Goal: Task Accomplishment & Management: Manage account settings

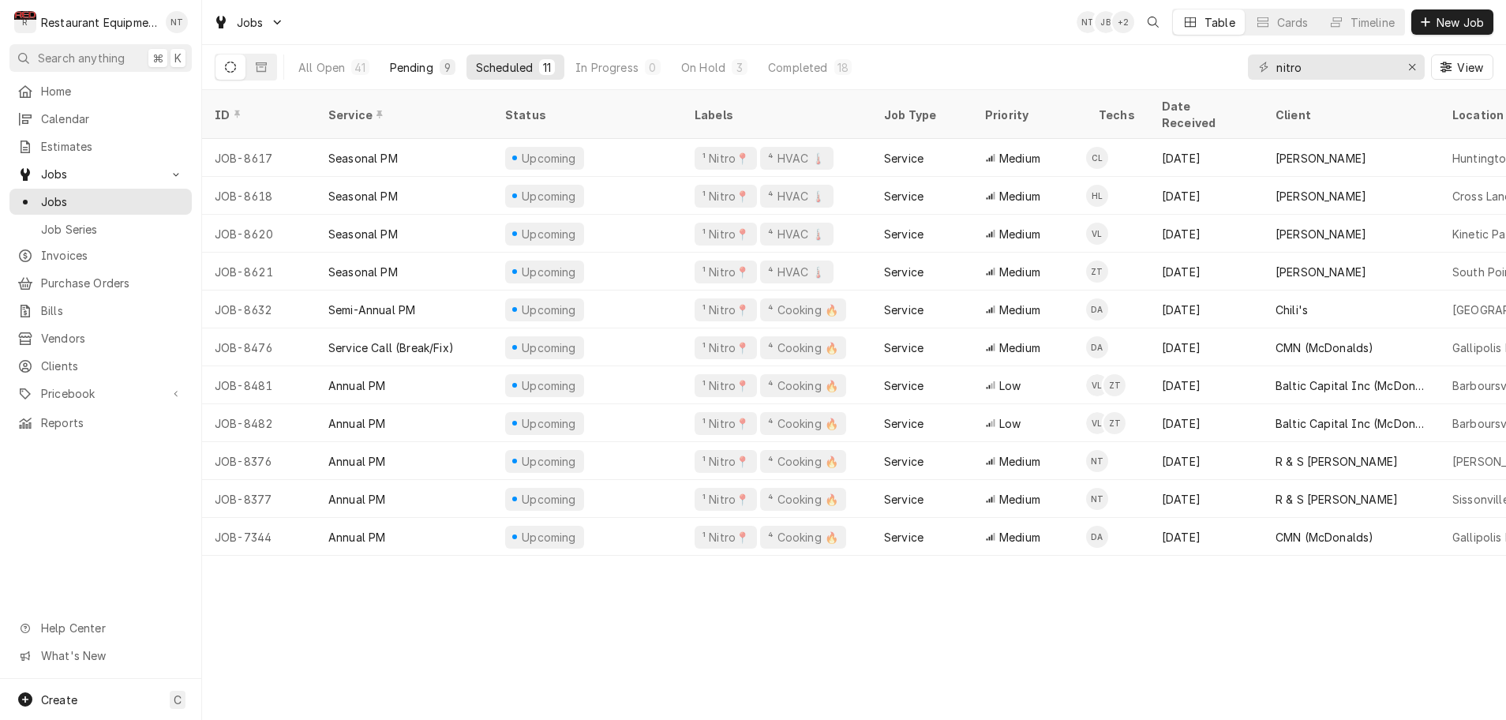
click at [436, 67] on button "Pending 9" at bounding box center [422, 66] width 84 height 25
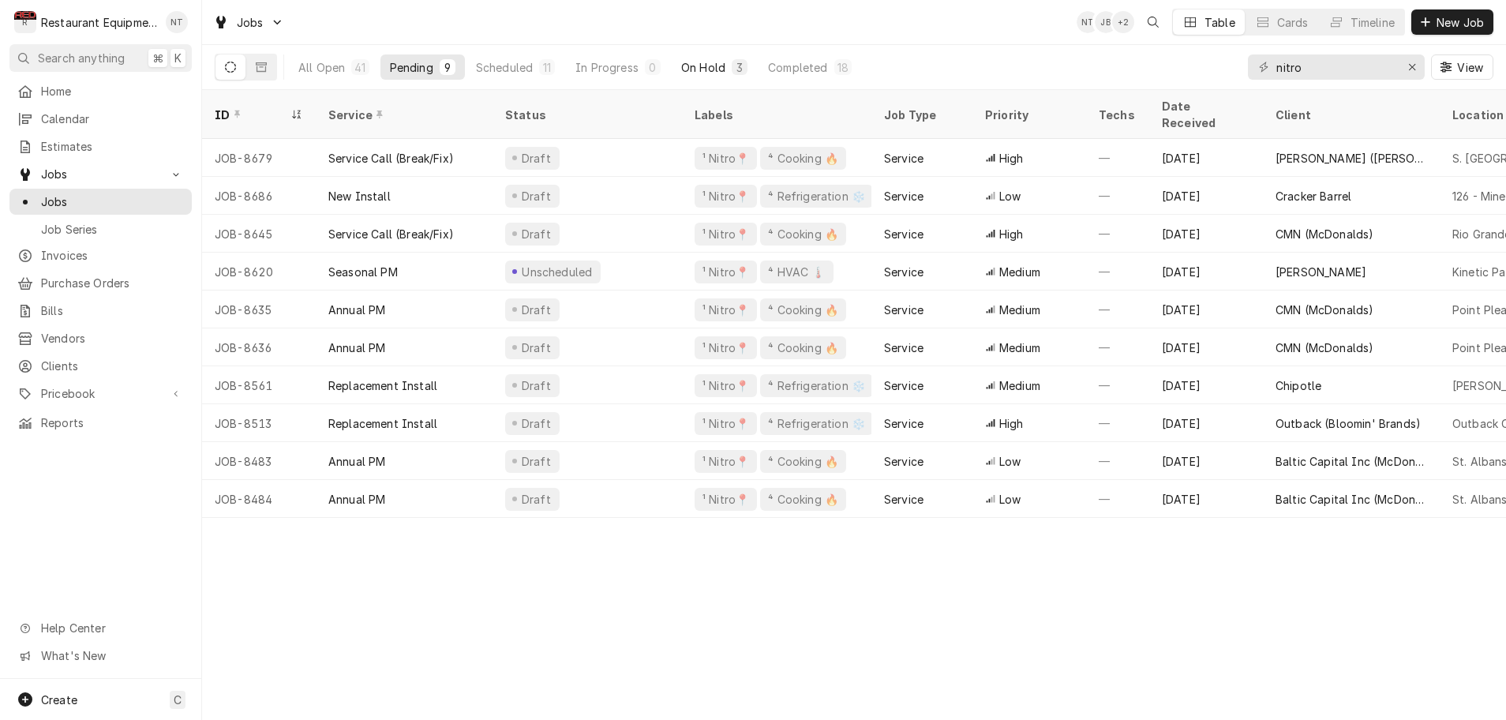
scroll to position [1, 1]
click at [722, 68] on div "On Hold" at bounding box center [703, 67] width 44 height 17
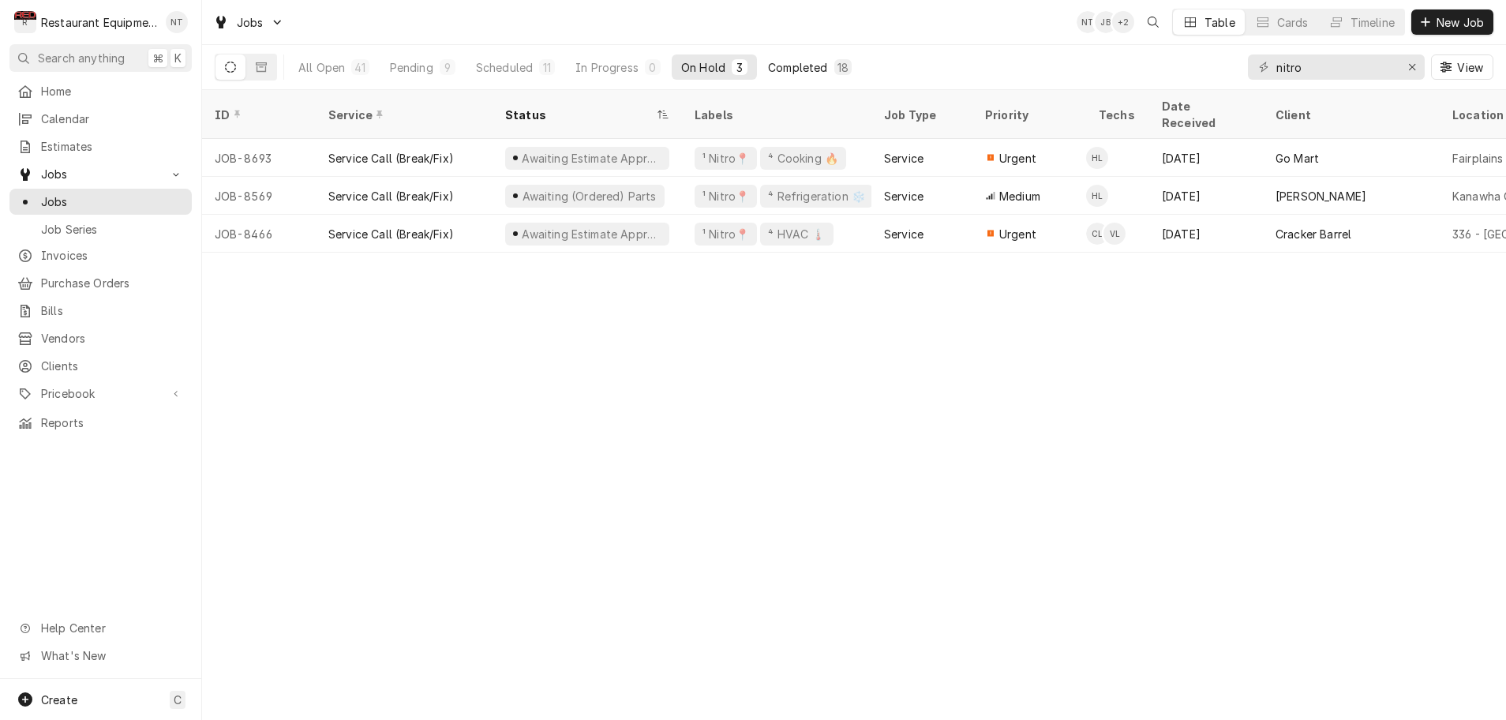
click at [814, 70] on div "Completed" at bounding box center [797, 67] width 59 height 17
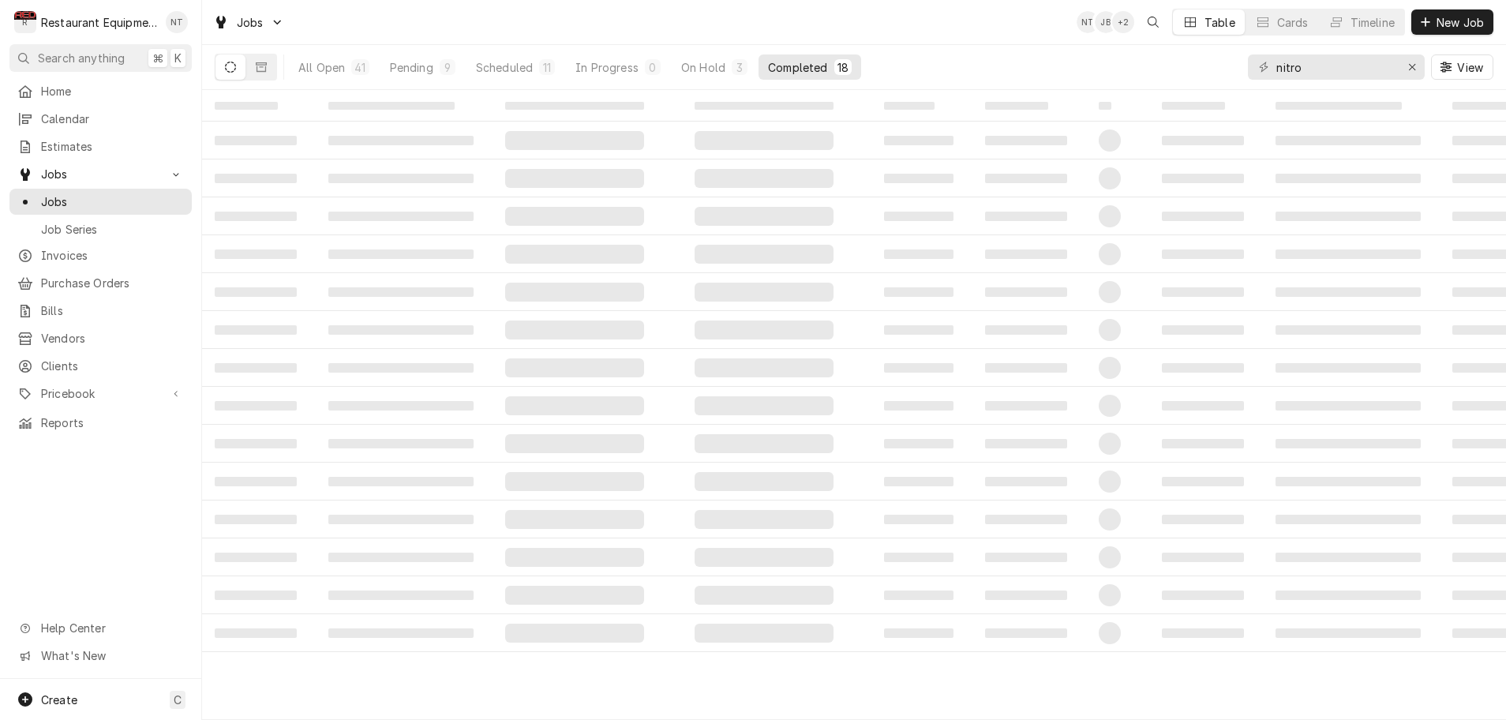
scroll to position [0, 0]
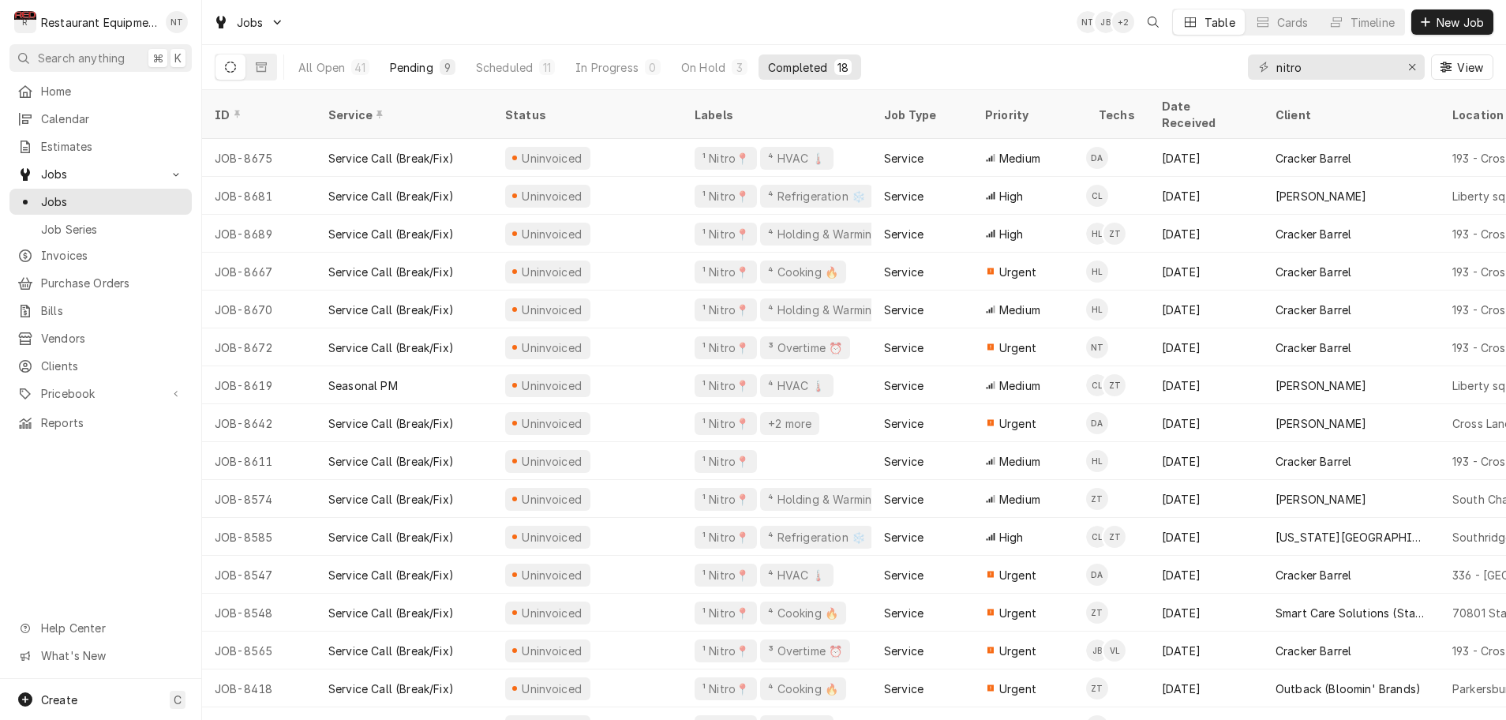
click at [403, 65] on div "Pending" at bounding box center [411, 67] width 43 height 17
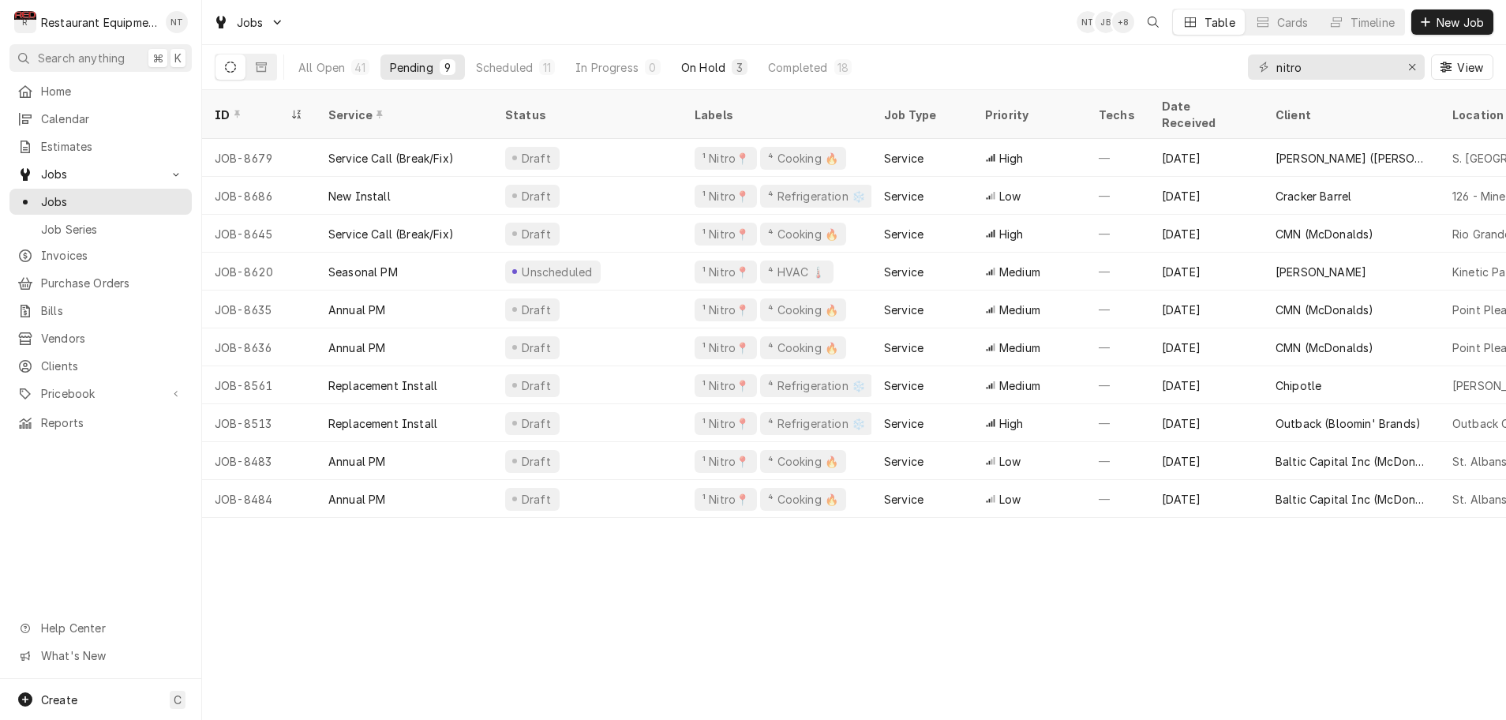
click at [698, 69] on div "On Hold" at bounding box center [703, 67] width 44 height 17
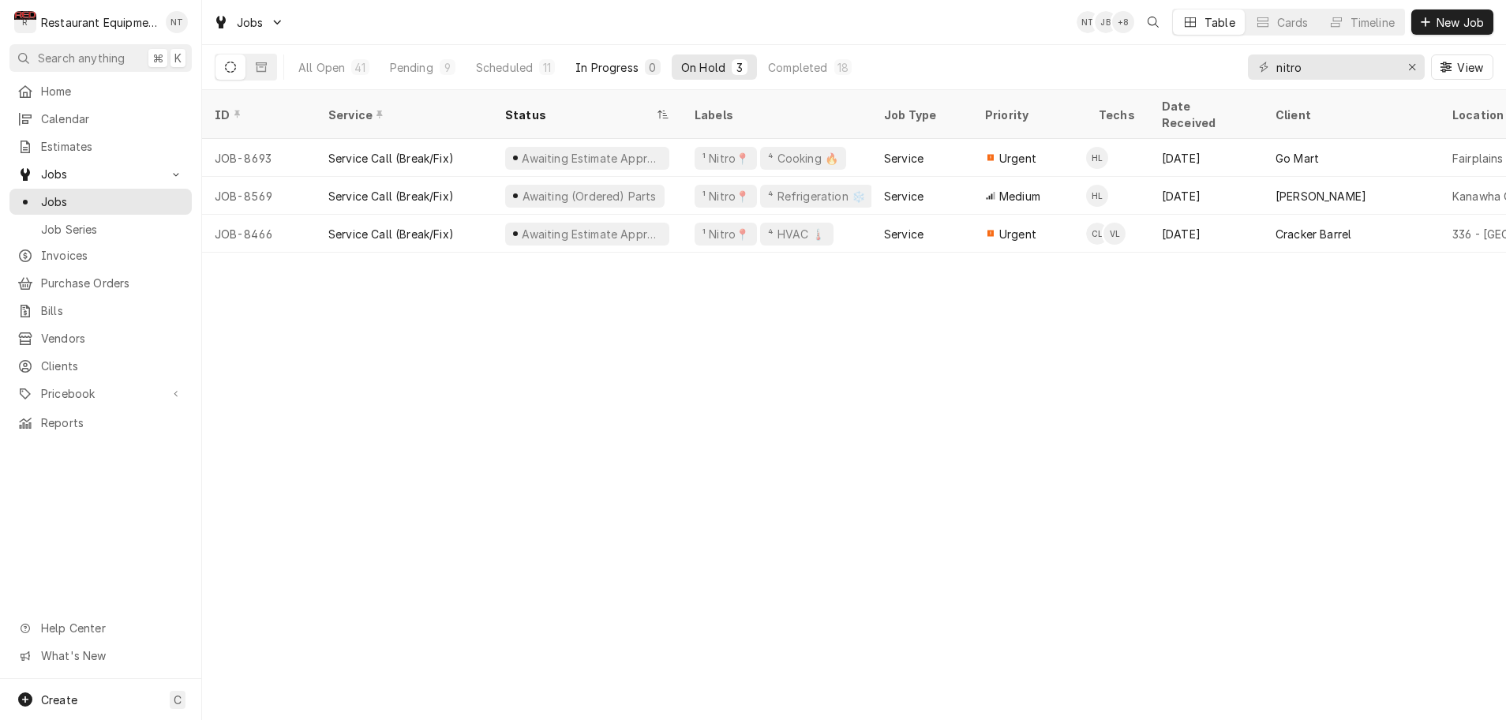
click at [628, 70] on div "In Progress" at bounding box center [606, 67] width 63 height 17
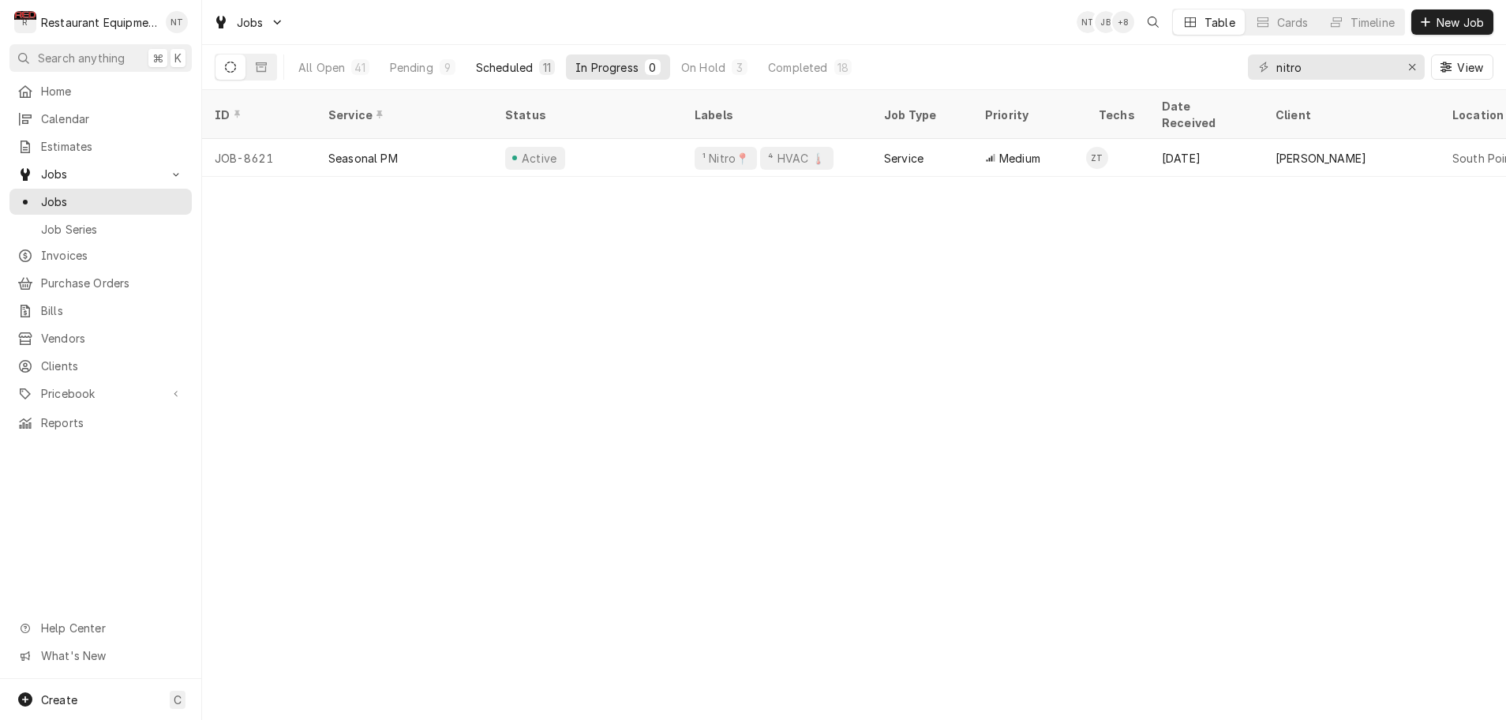
click at [503, 62] on div "Scheduled" at bounding box center [504, 67] width 57 height 17
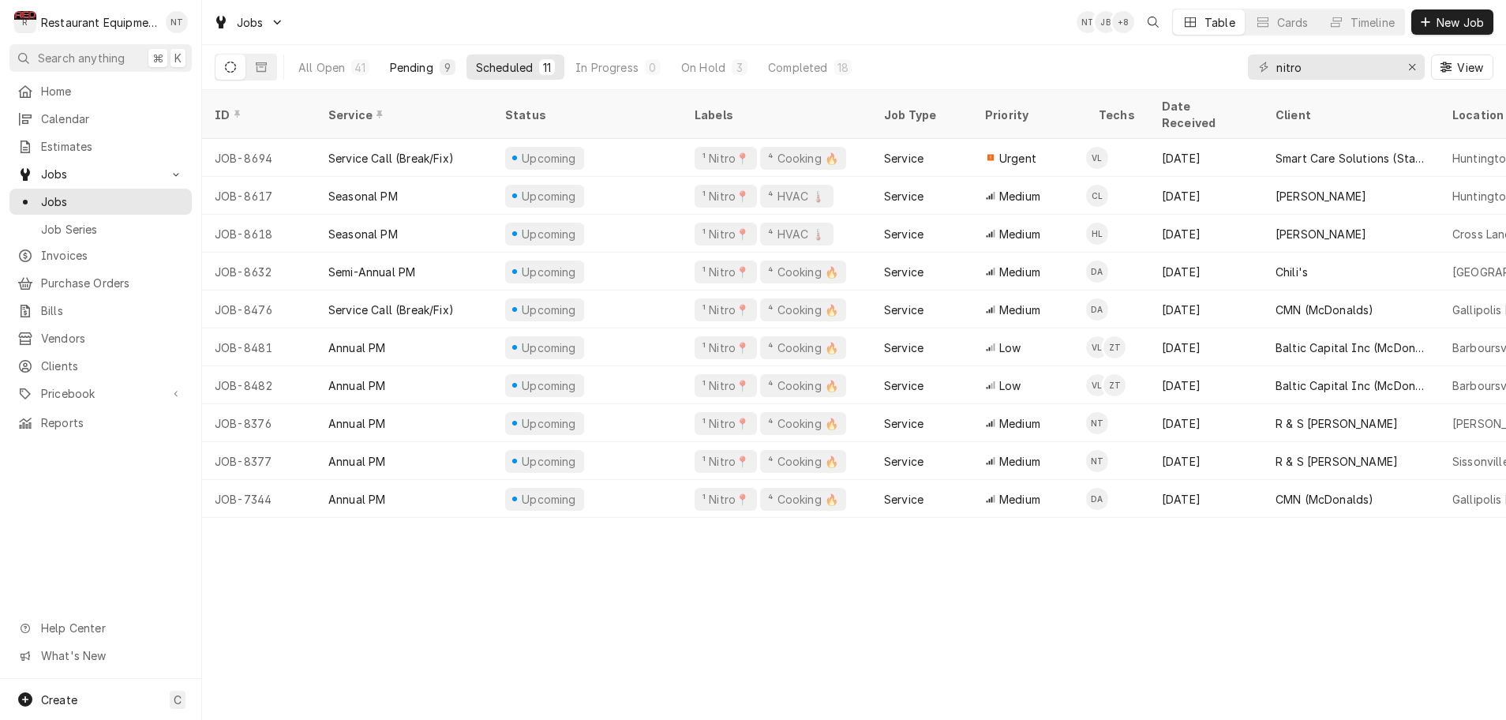
click at [423, 68] on div "Pending" at bounding box center [411, 67] width 43 height 17
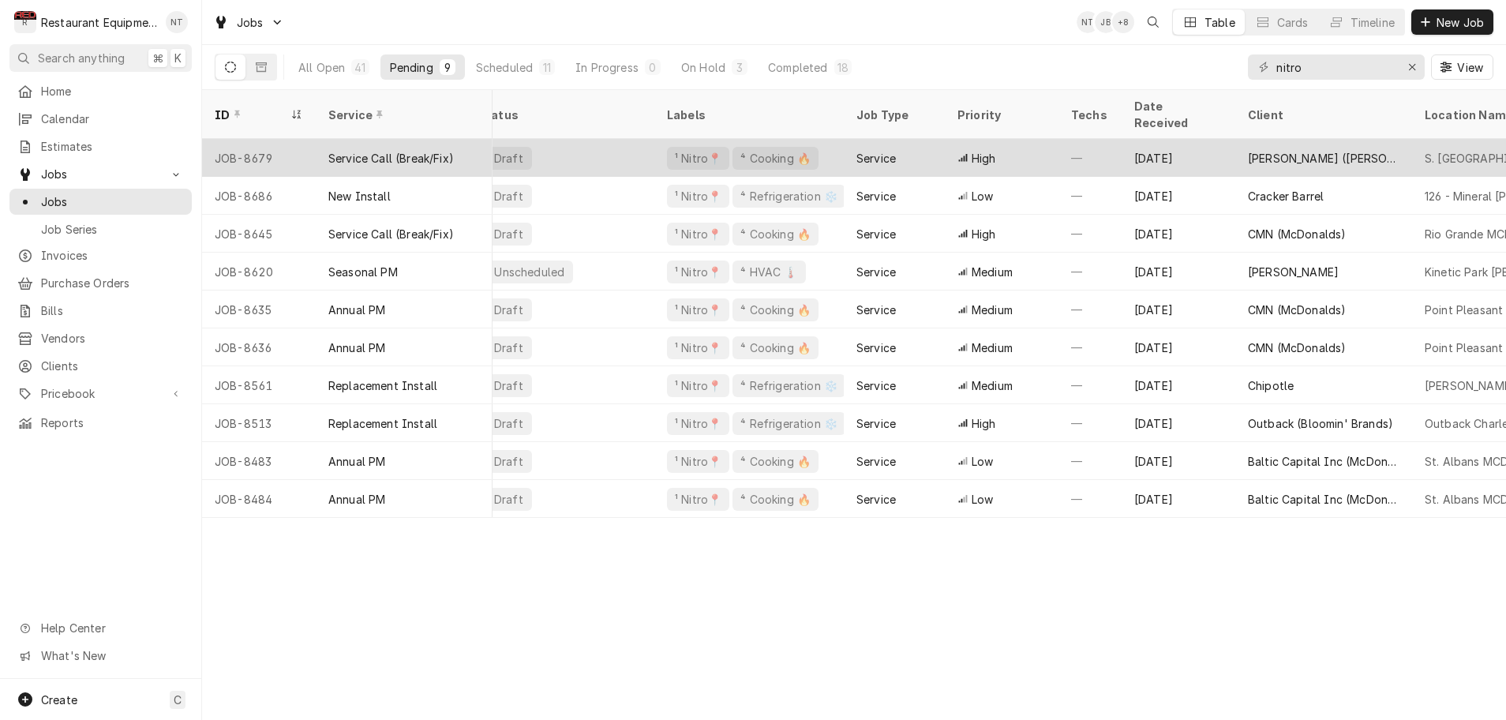
scroll to position [0, 32]
click at [622, 146] on div "Draft" at bounding box center [555, 158] width 189 height 38
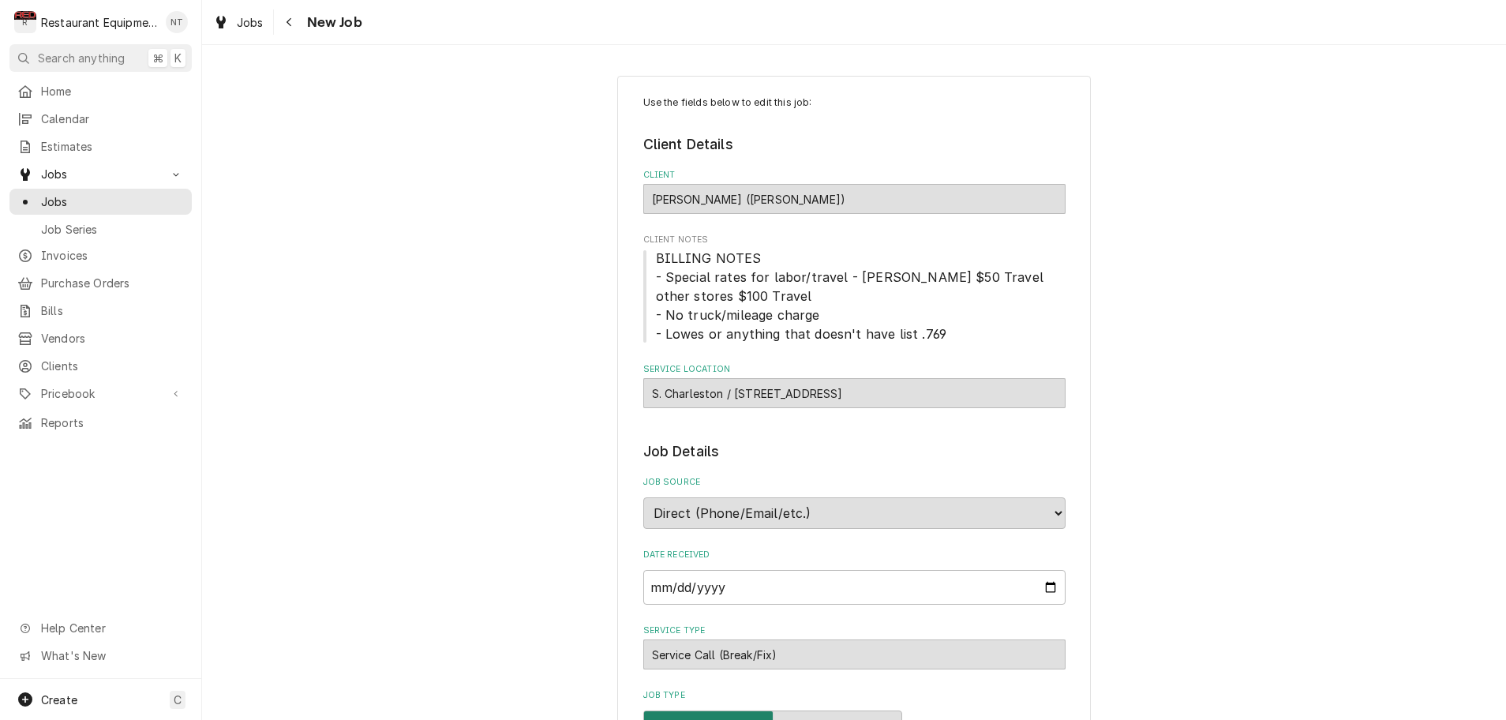
type textarea "x"
click at [290, 24] on icon "Navigate back" at bounding box center [288, 22] width 5 height 9
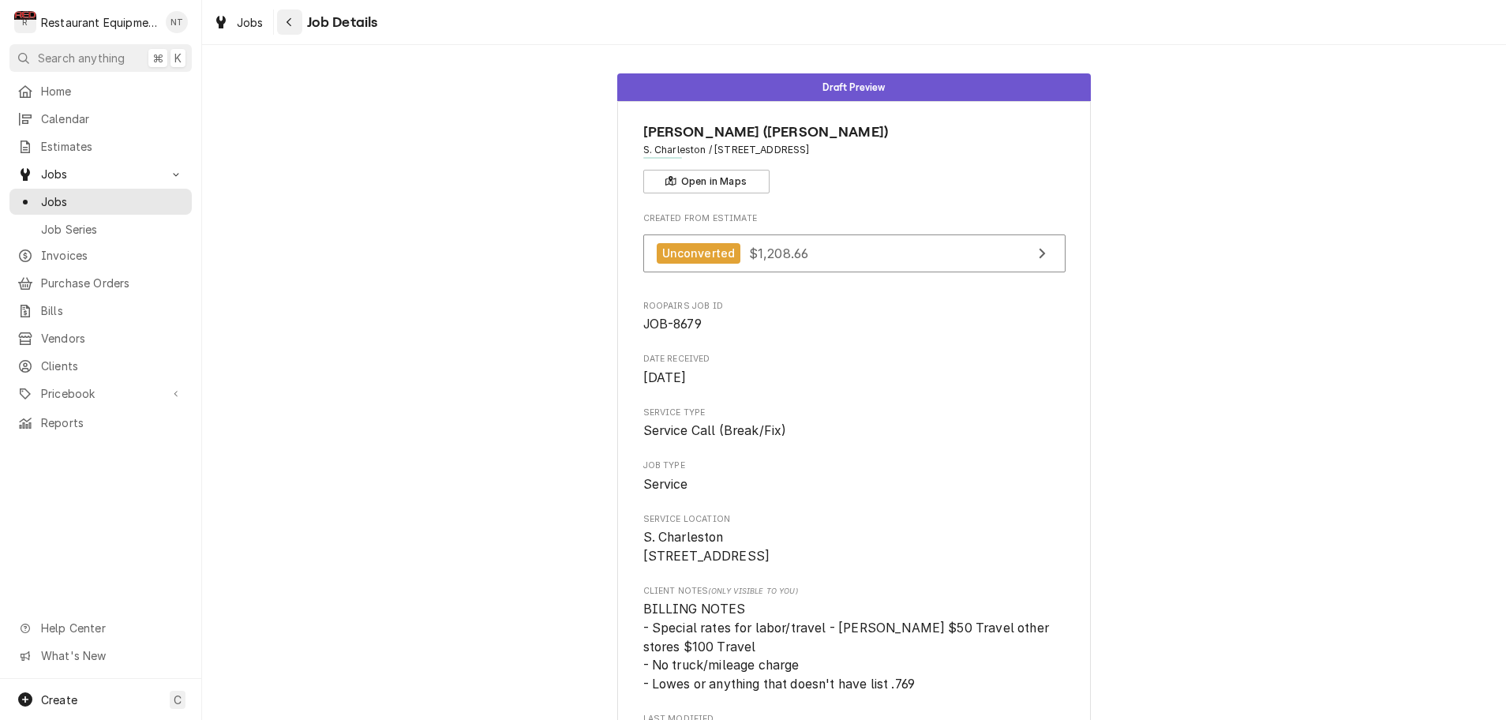
click at [290, 25] on icon "Navigate back" at bounding box center [288, 22] width 5 height 9
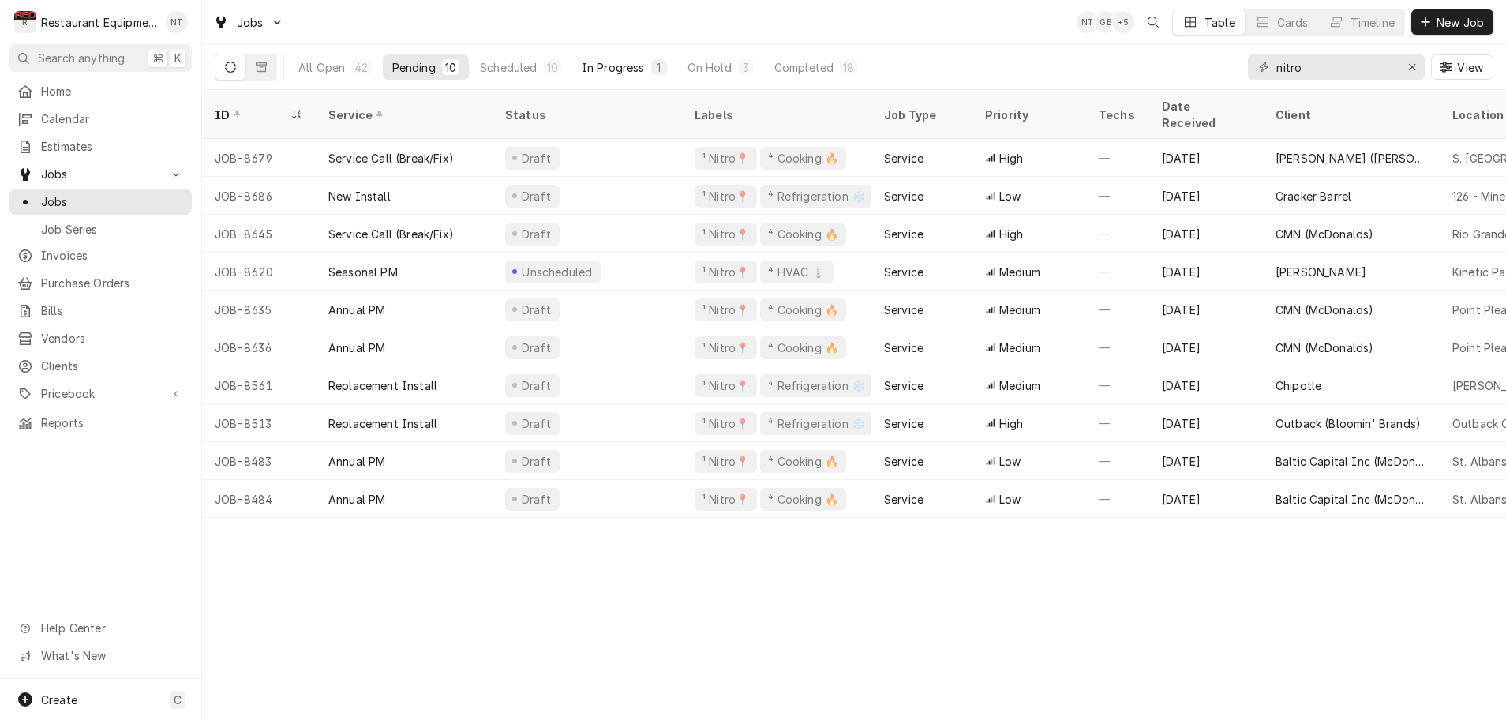
click at [608, 70] on div "In Progress" at bounding box center [613, 67] width 63 height 17
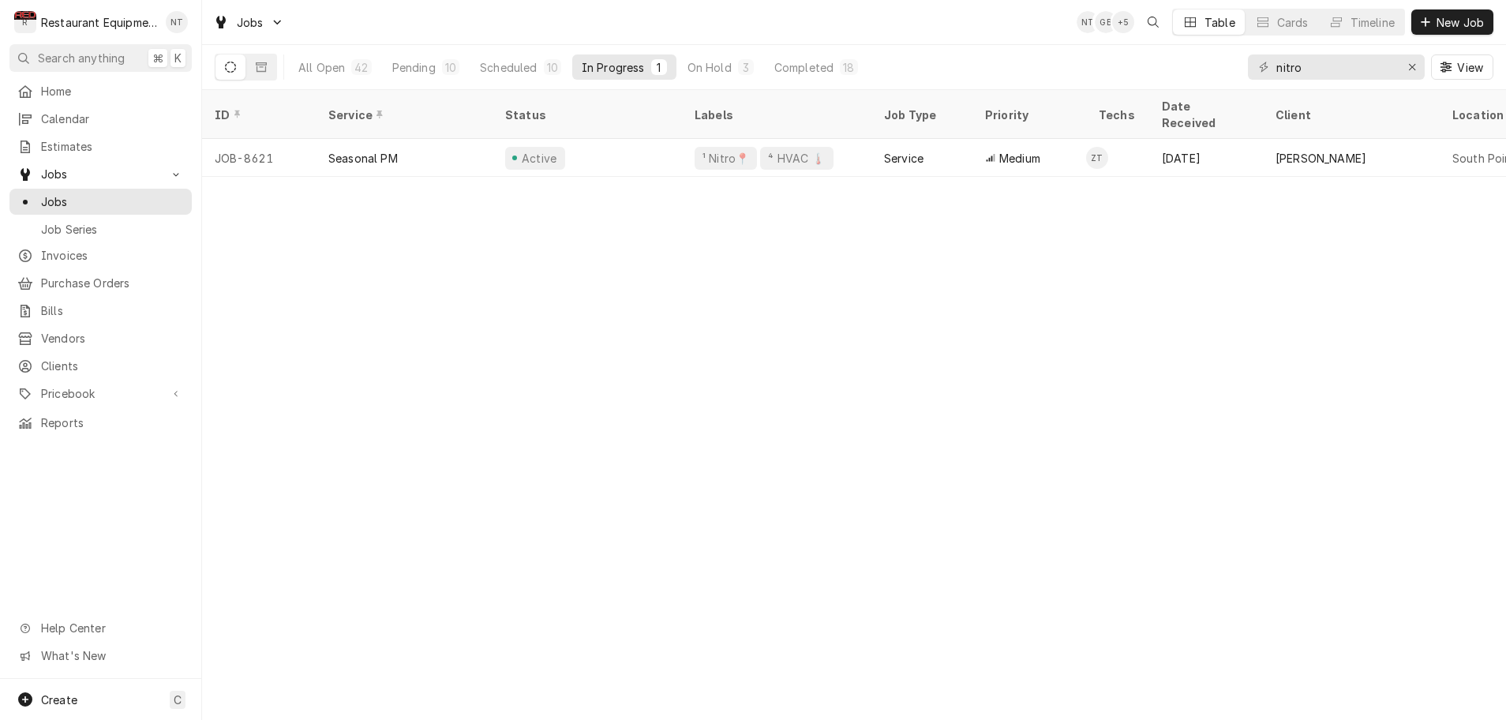
scroll to position [0, 1]
click at [608, 70] on div "In Progress" at bounding box center [613, 67] width 63 height 17
click at [530, 71] on div "Scheduled" at bounding box center [508, 67] width 57 height 17
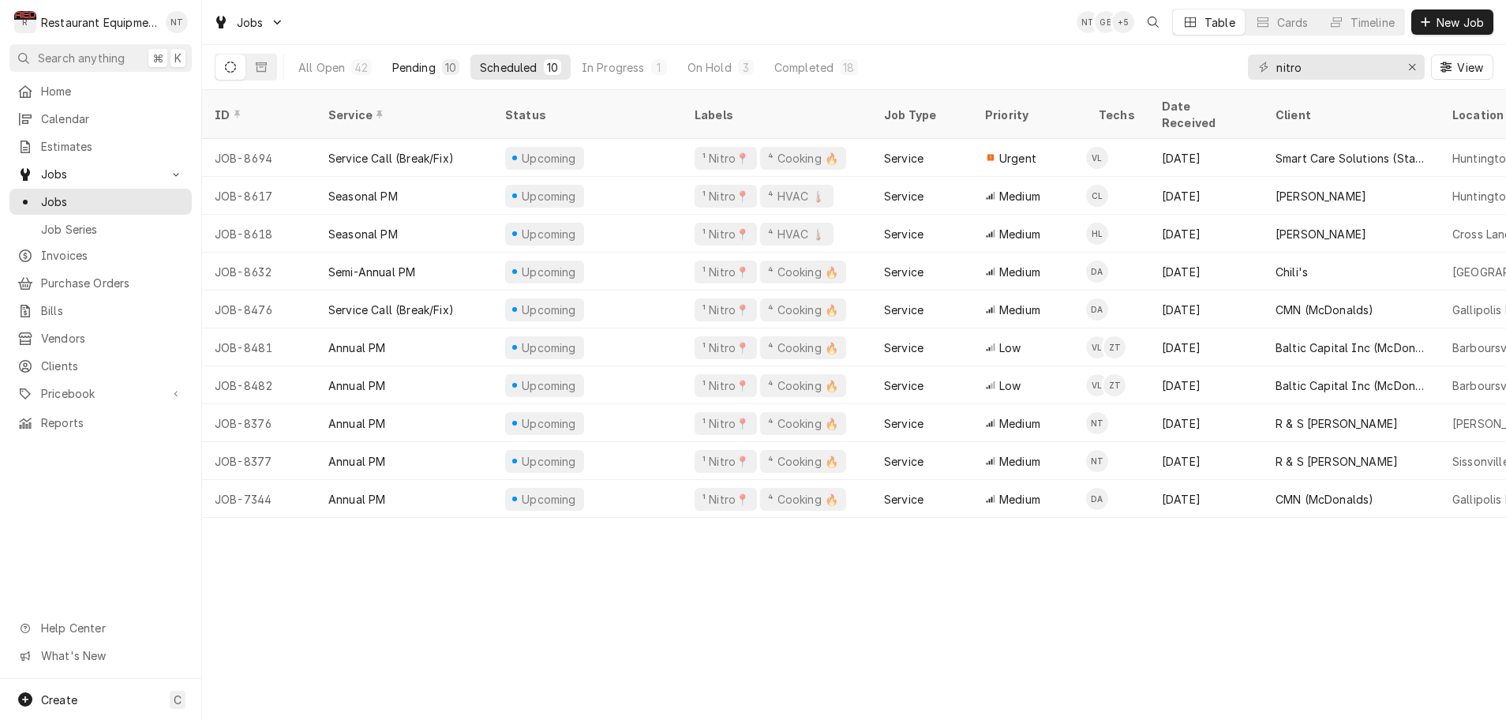
click at [434, 72] on div "Pending" at bounding box center [413, 67] width 43 height 17
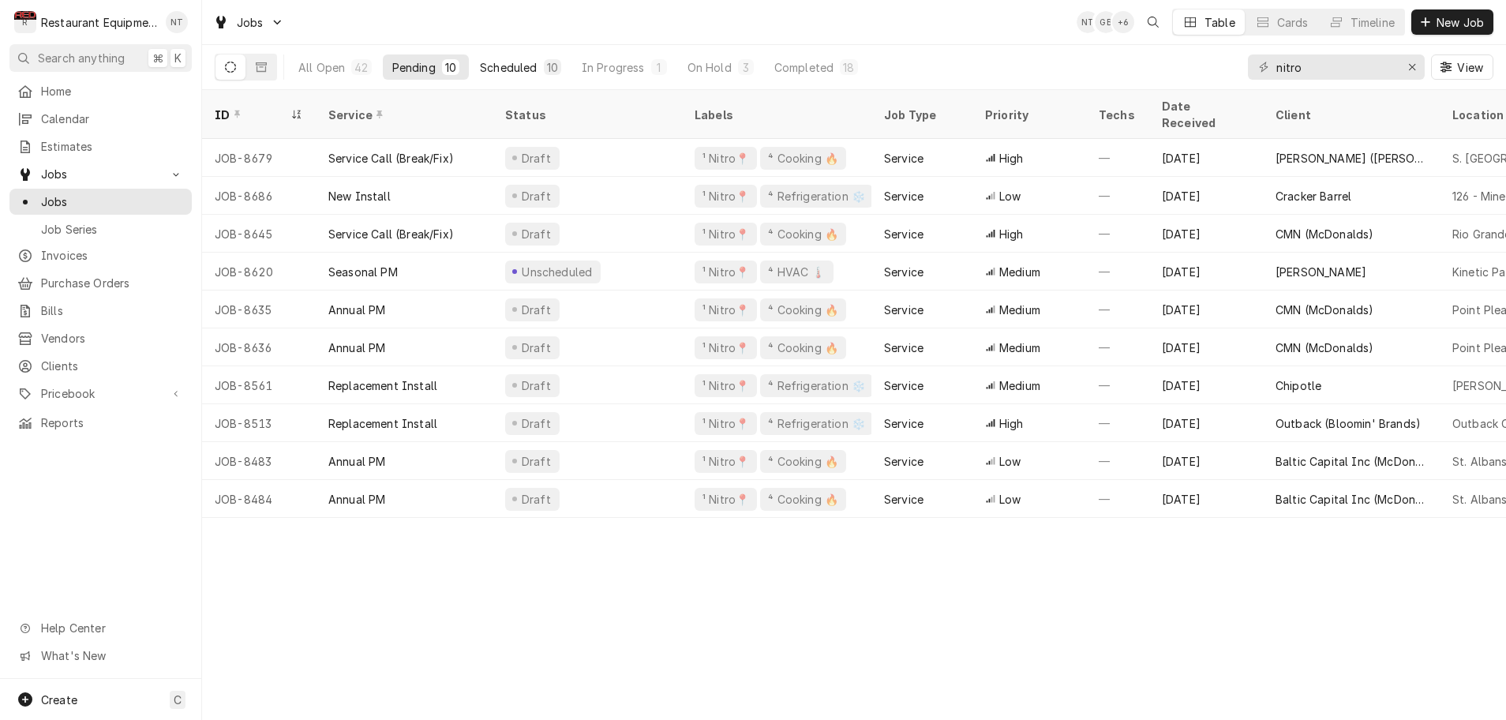
click at [522, 71] on div "Scheduled" at bounding box center [508, 67] width 57 height 17
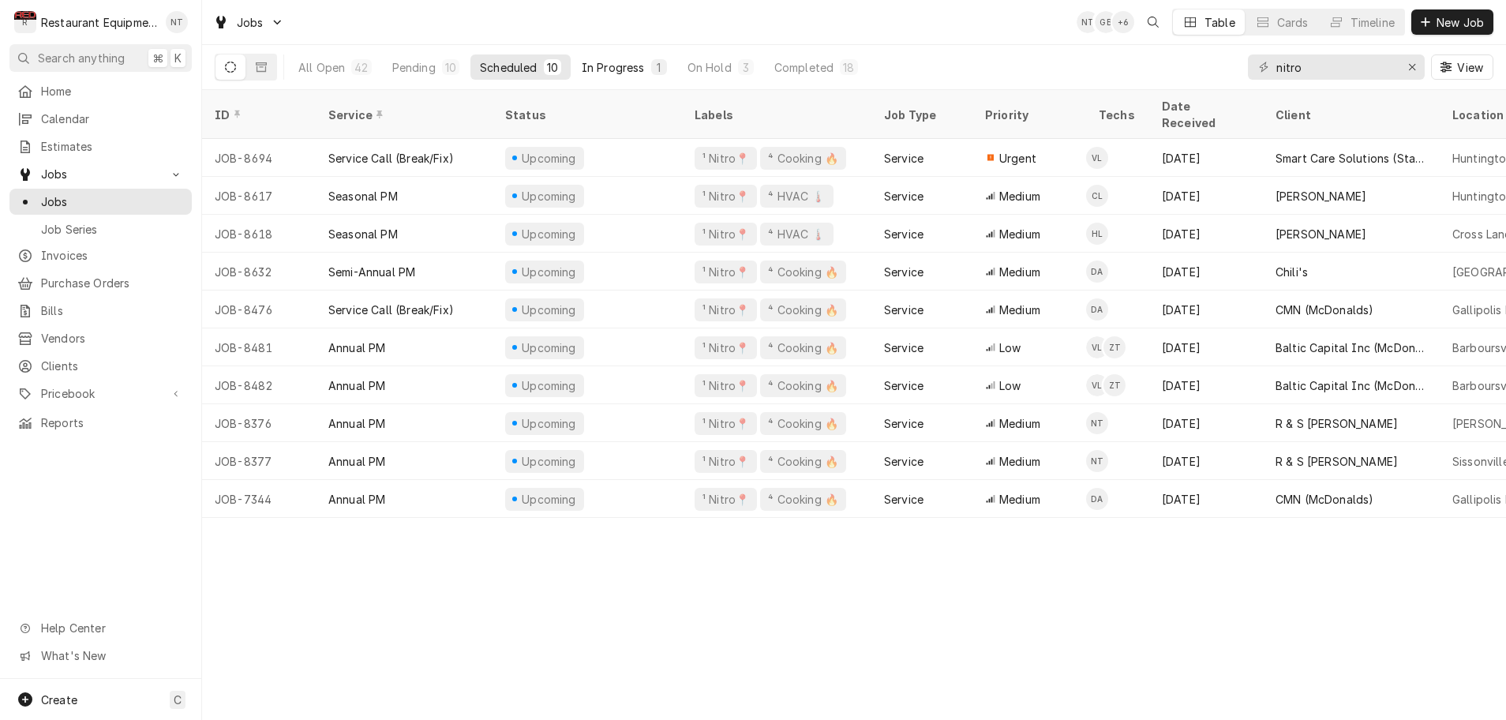
click at [610, 66] on div "In Progress" at bounding box center [613, 67] width 63 height 17
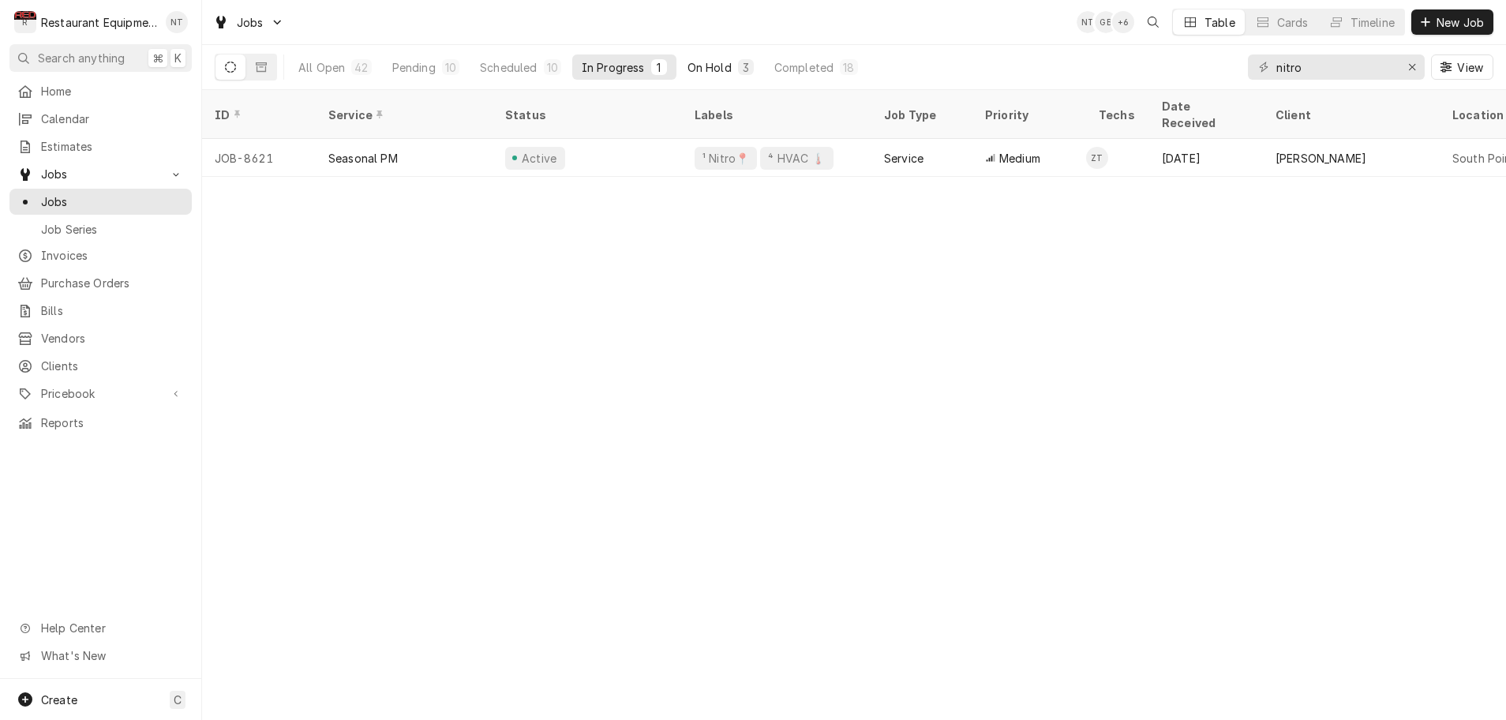
click at [692, 66] on div "On Hold" at bounding box center [709, 67] width 44 height 17
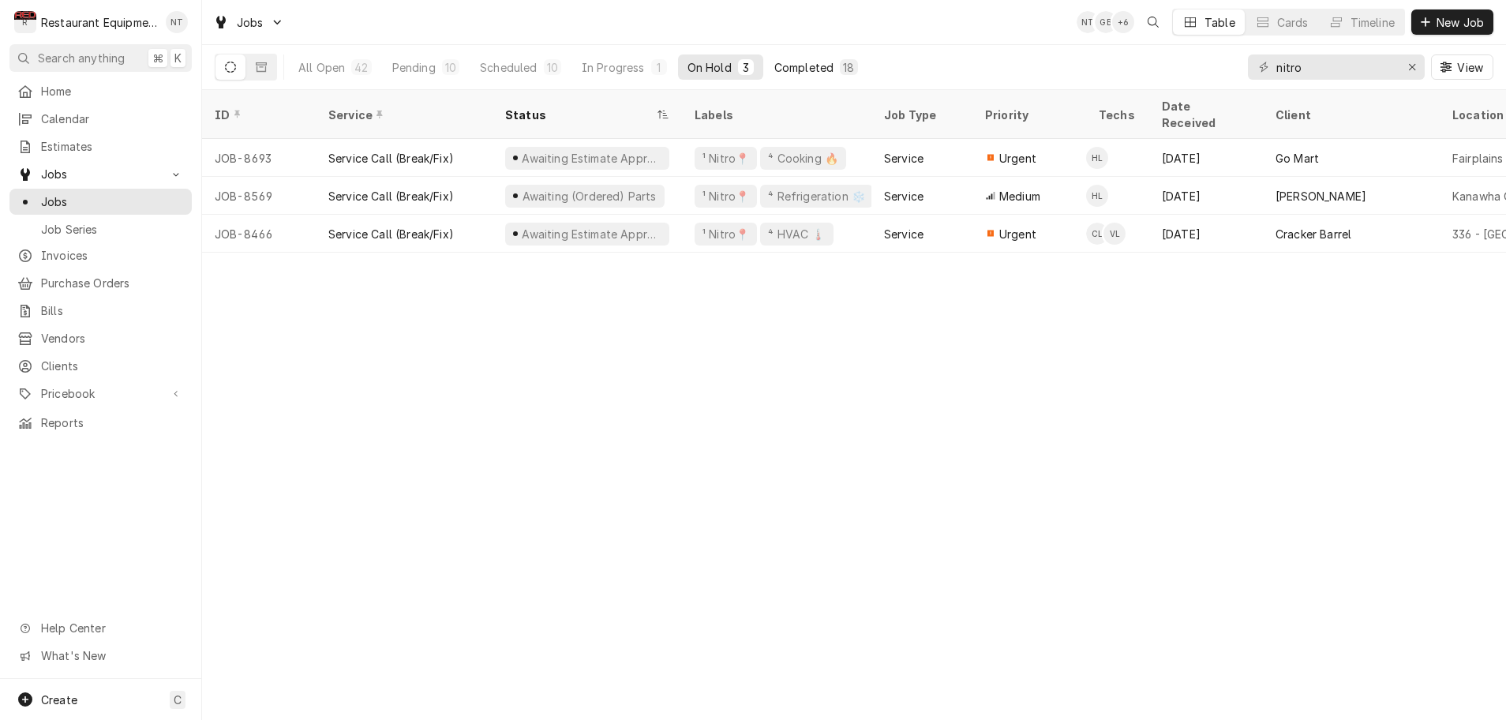
scroll to position [0, 3]
click at [791, 66] on div "Completed" at bounding box center [803, 67] width 59 height 17
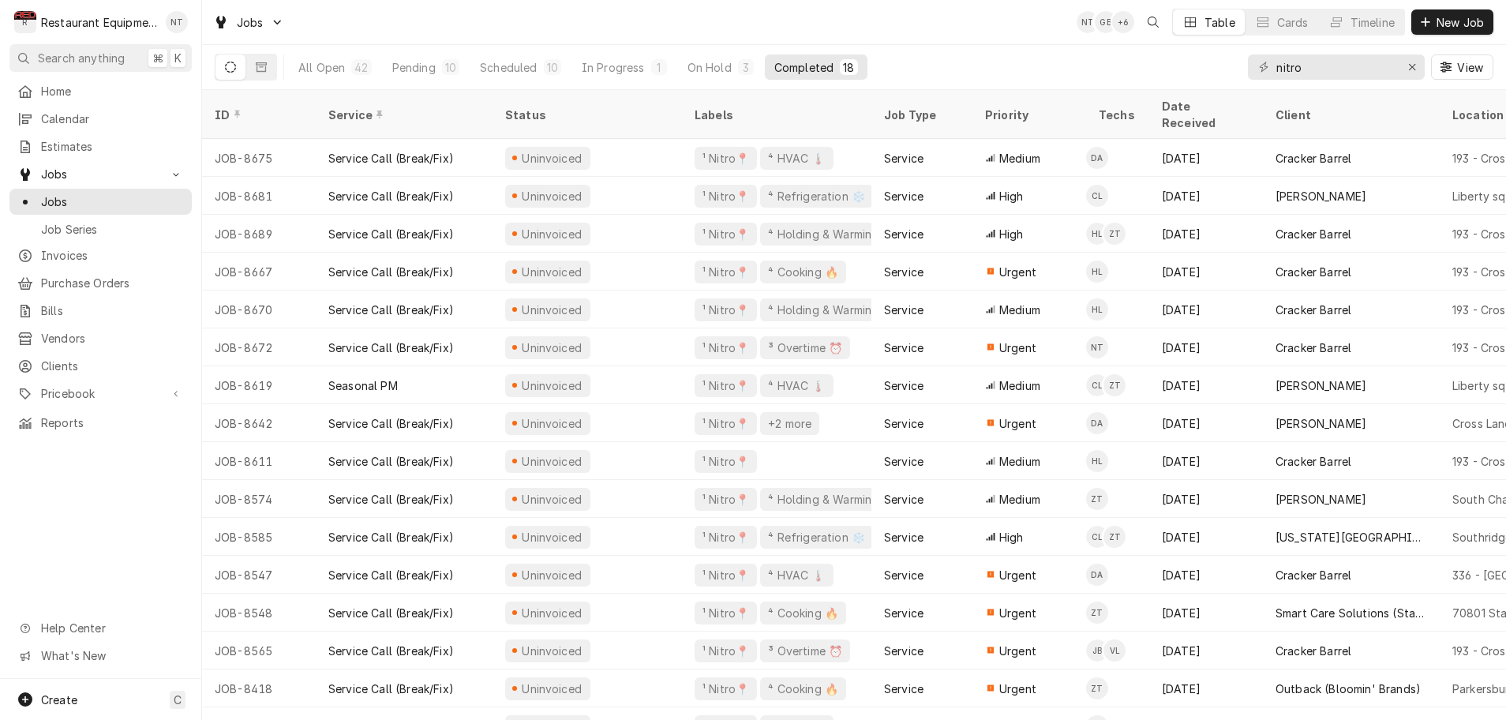
scroll to position [0, 1]
click at [697, 69] on div "On Hold" at bounding box center [709, 67] width 44 height 17
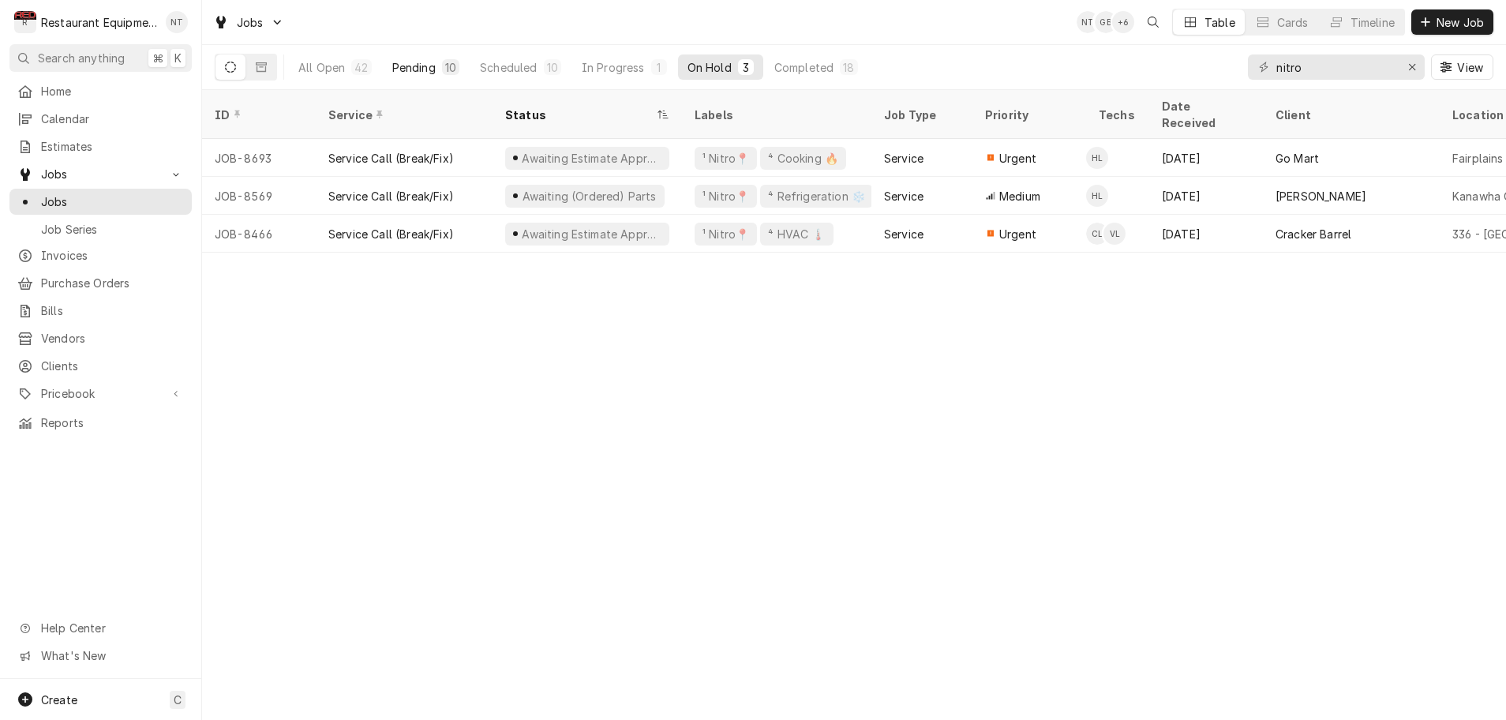
scroll to position [0, 0]
click at [325, 66] on div "All Open" at bounding box center [321, 67] width 47 height 17
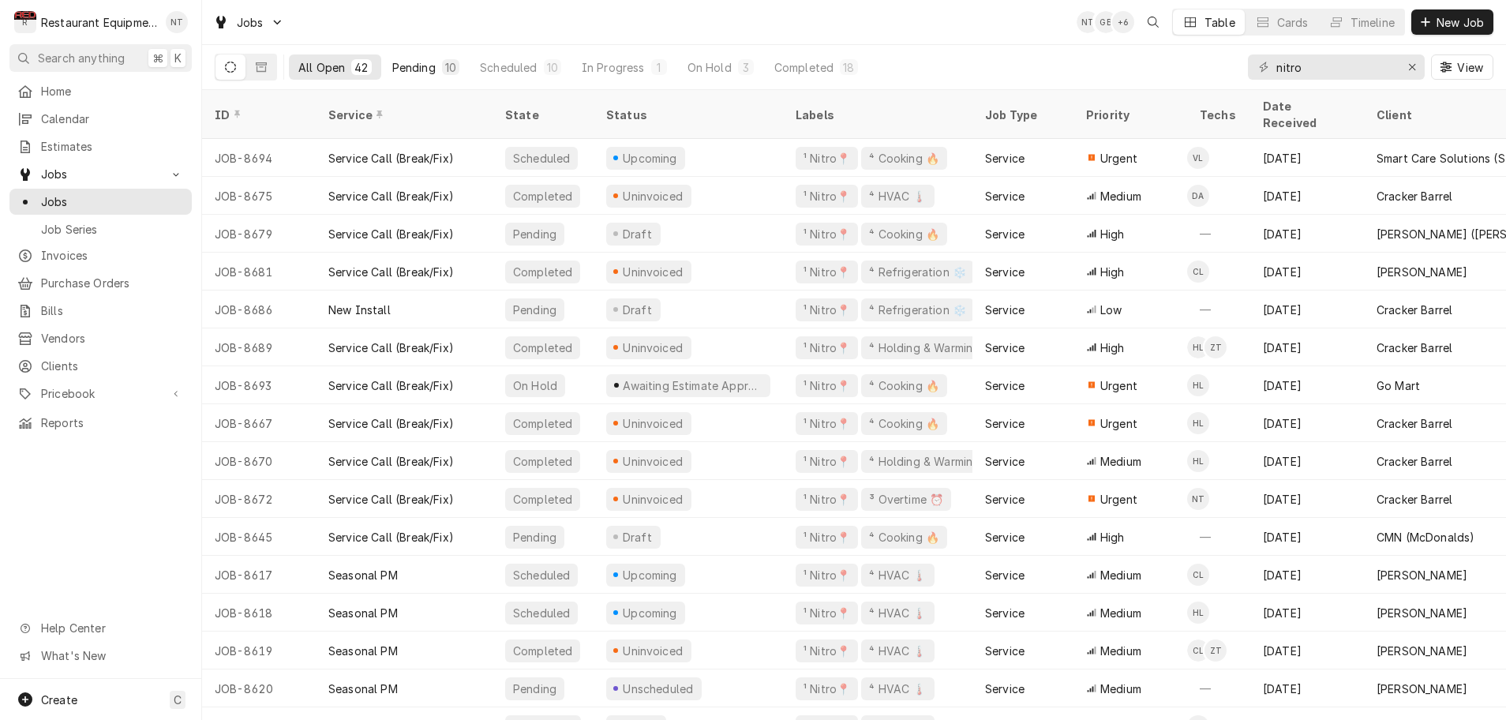
click at [413, 67] on div "Pending" at bounding box center [413, 67] width 43 height 17
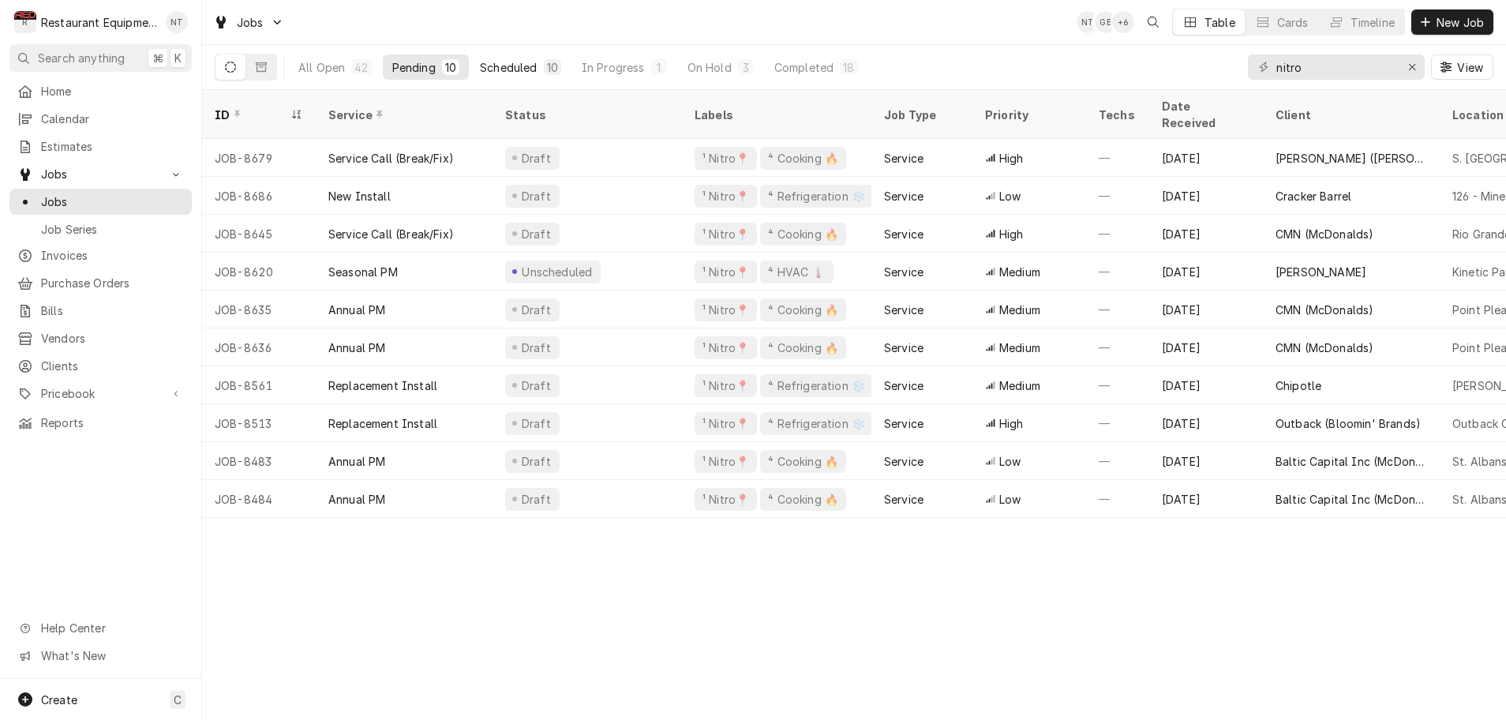
click at [503, 70] on div "Scheduled" at bounding box center [508, 67] width 57 height 17
